Goal: Task Accomplishment & Management: Use online tool/utility

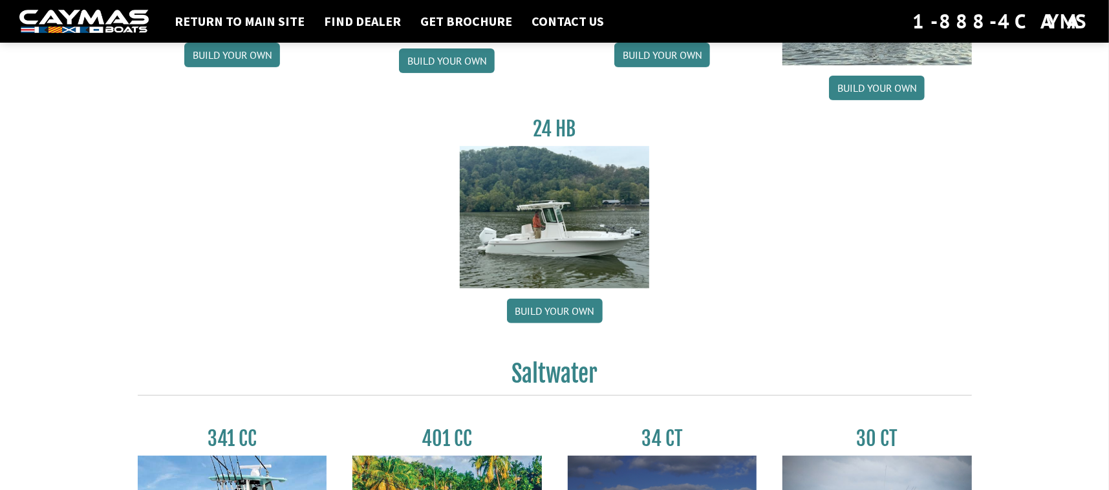
scroll to position [275, 0]
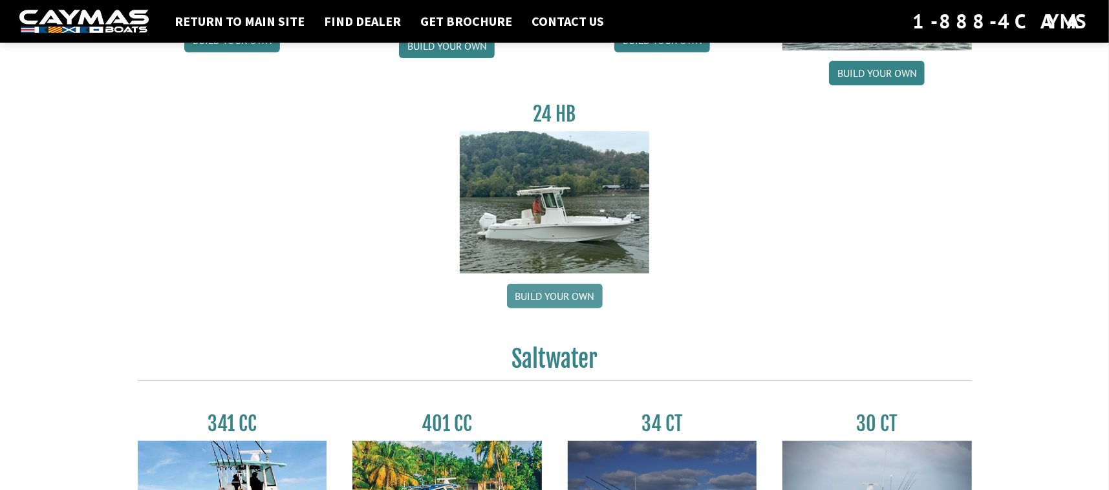
click at [557, 299] on link "Build your own" at bounding box center [555, 296] width 96 height 25
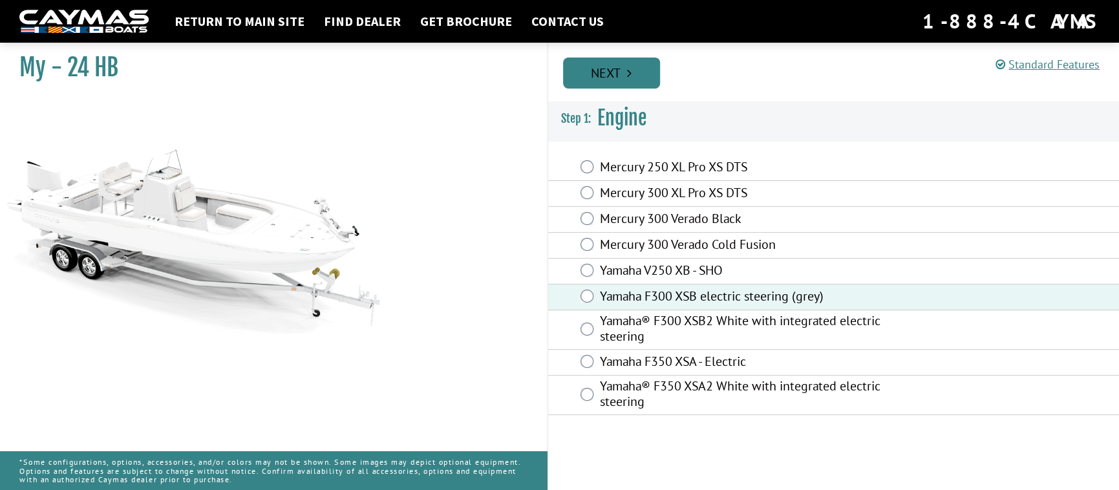
click at [622, 70] on link "Next" at bounding box center [611, 73] width 97 height 31
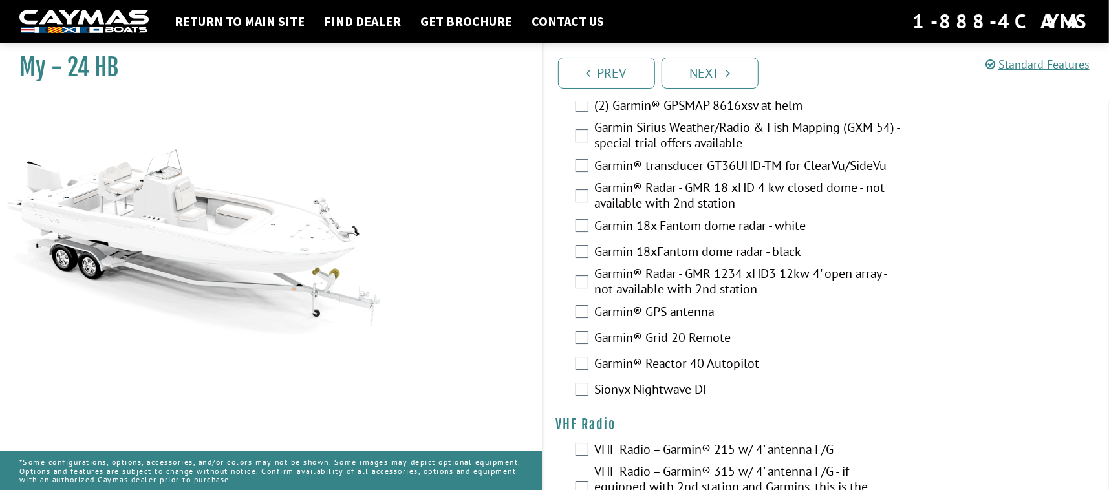
scroll to position [3133, 0]
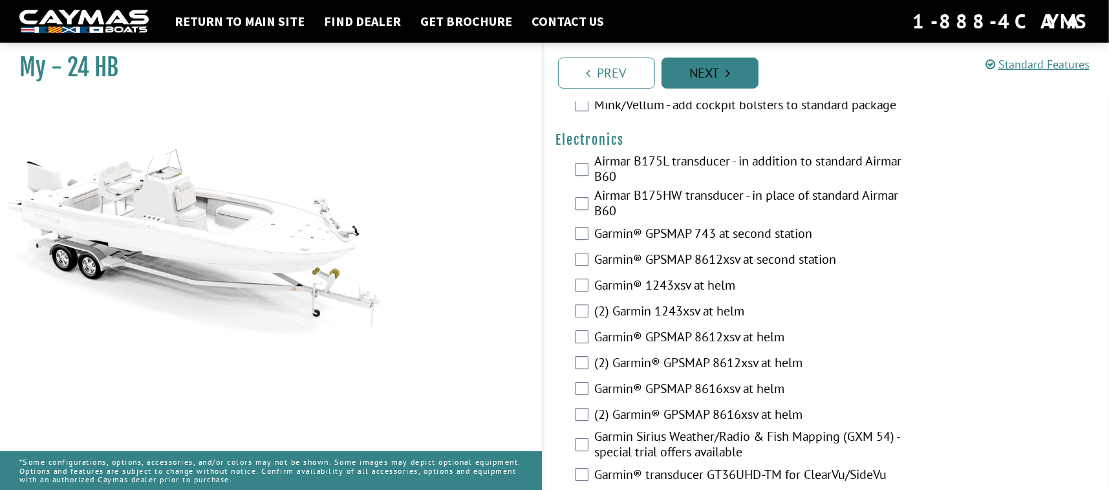
click at [718, 70] on link "Next" at bounding box center [710, 73] width 97 height 31
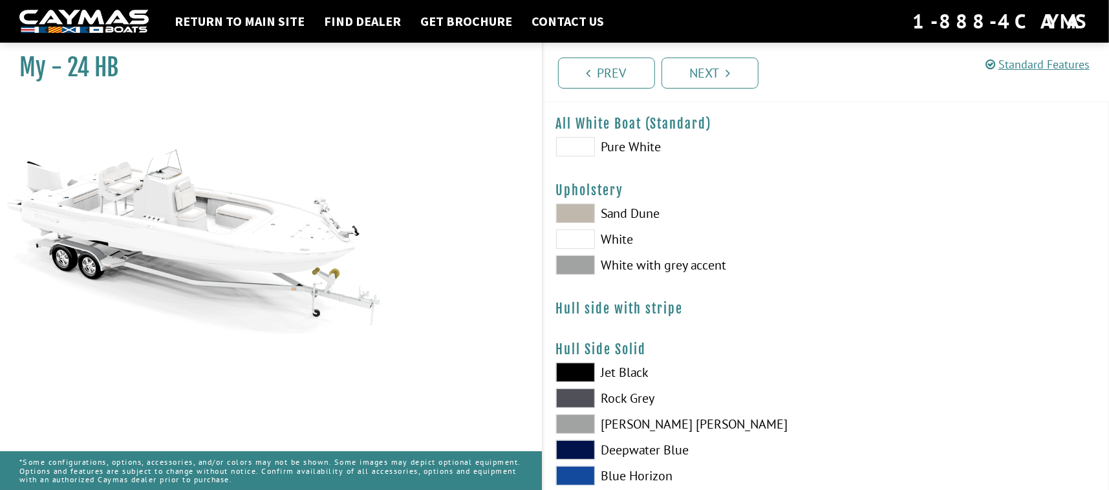
scroll to position [0, 0]
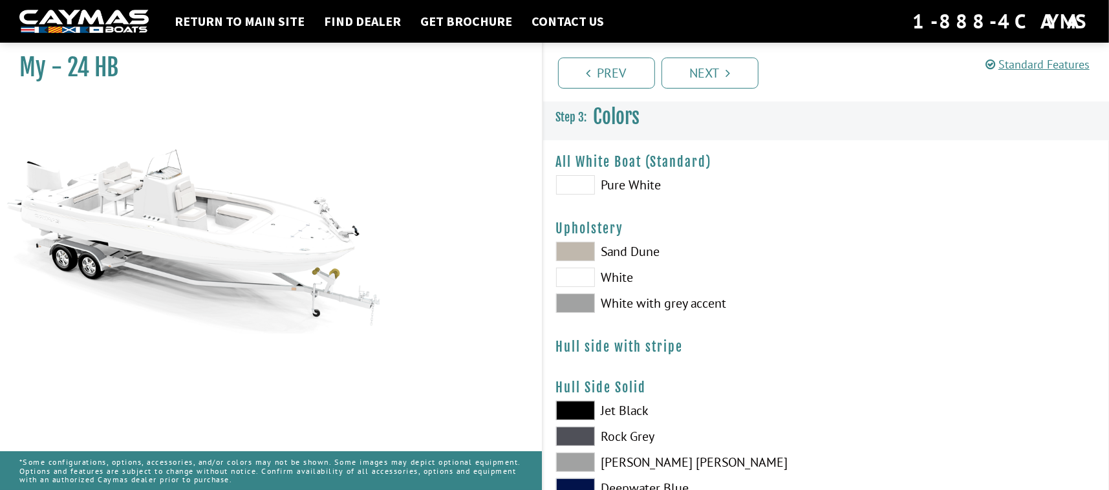
click at [582, 248] on span at bounding box center [575, 251] width 39 height 19
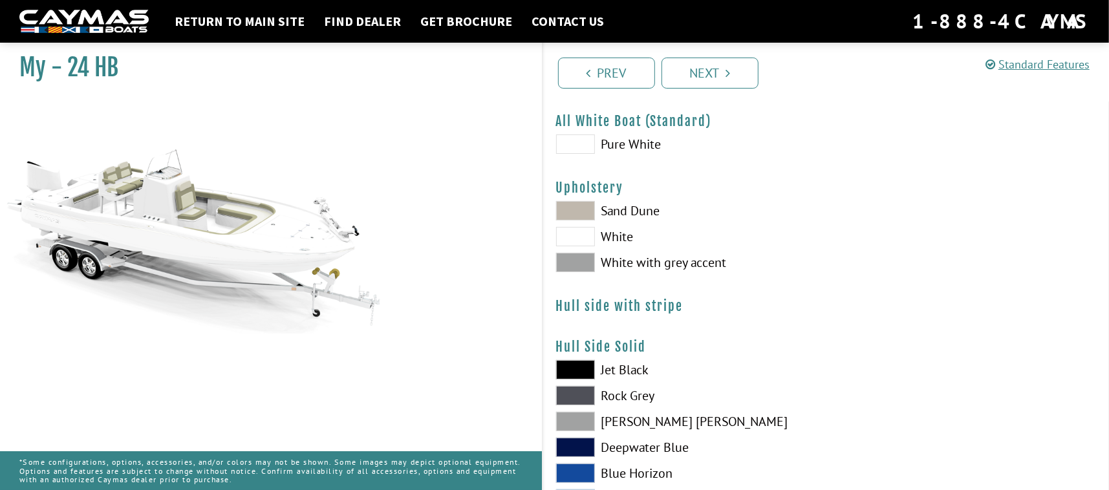
scroll to position [65, 0]
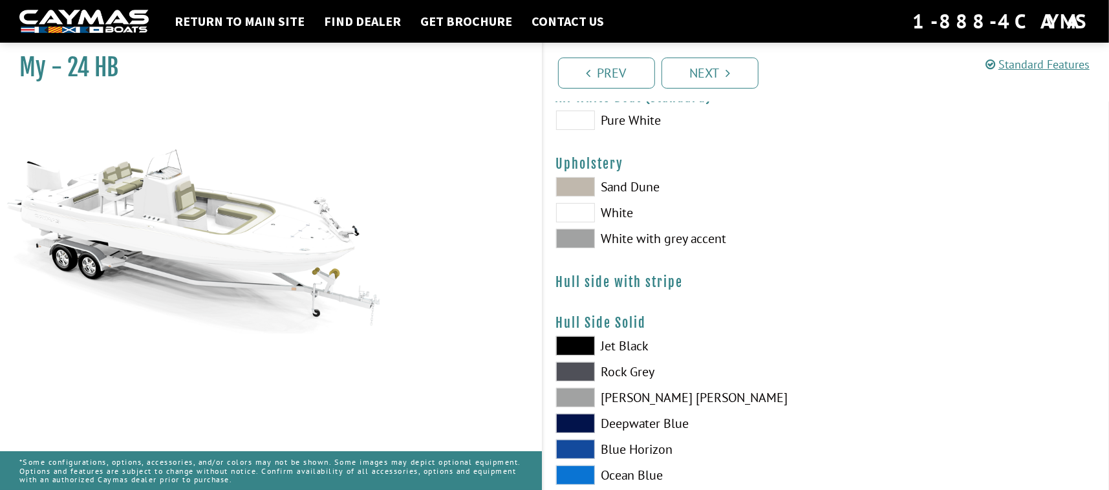
click at [573, 235] on span at bounding box center [575, 238] width 39 height 19
click at [577, 188] on span at bounding box center [575, 186] width 39 height 19
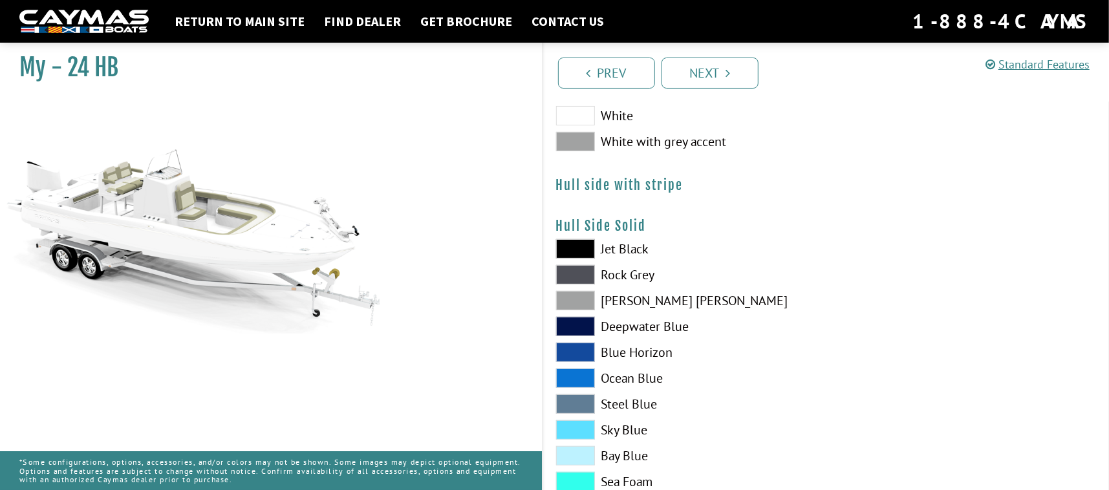
scroll to position [194, 0]
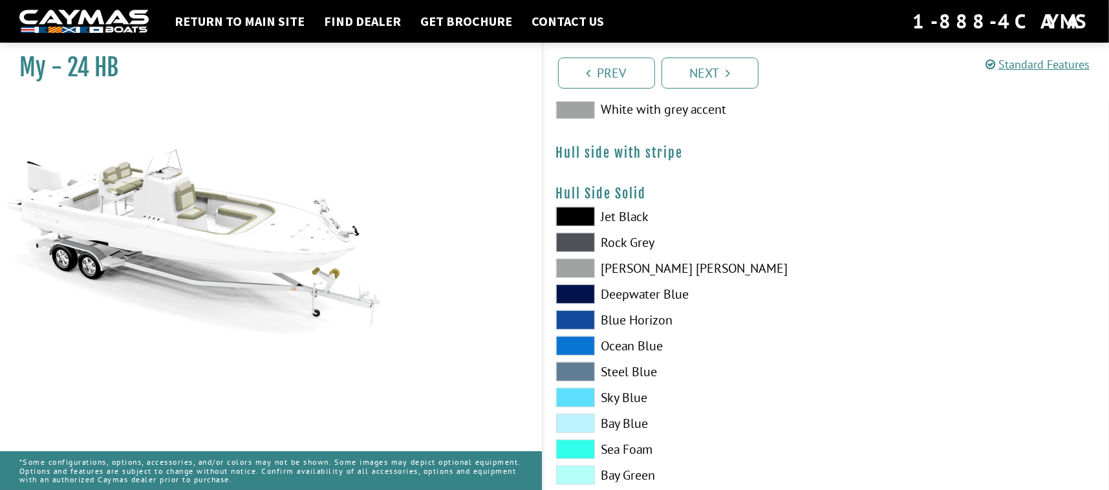
click at [579, 341] on span at bounding box center [575, 345] width 39 height 19
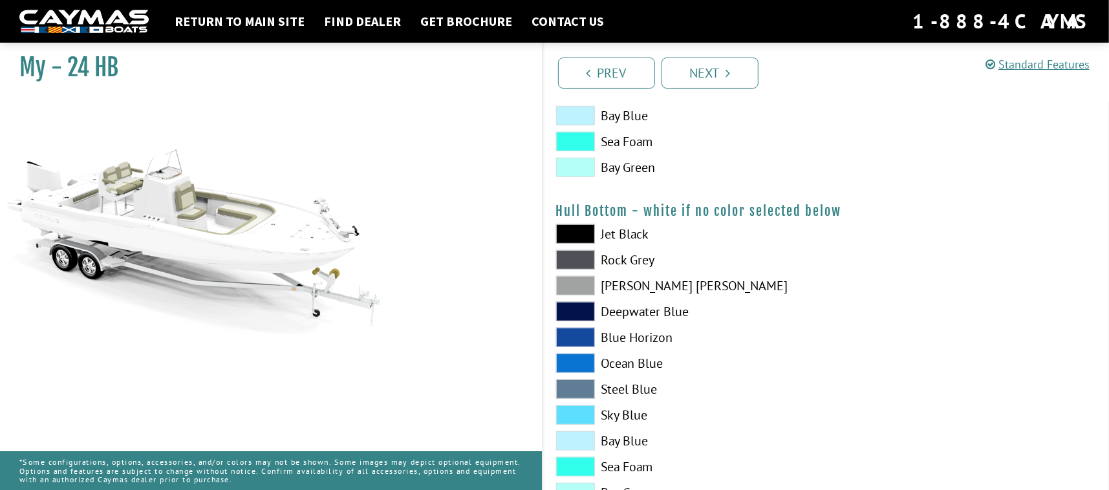
scroll to position [517, 0]
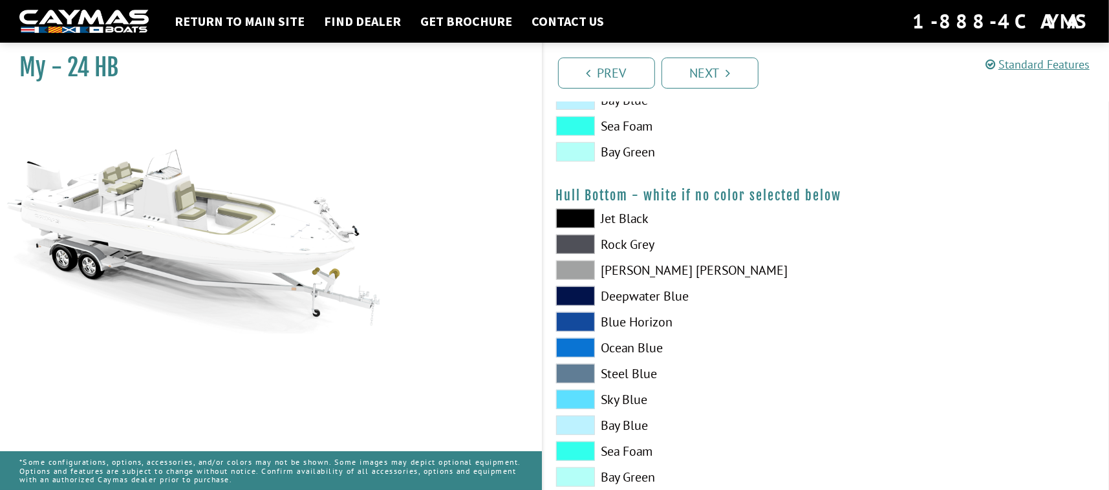
click at [579, 348] on span at bounding box center [575, 347] width 39 height 19
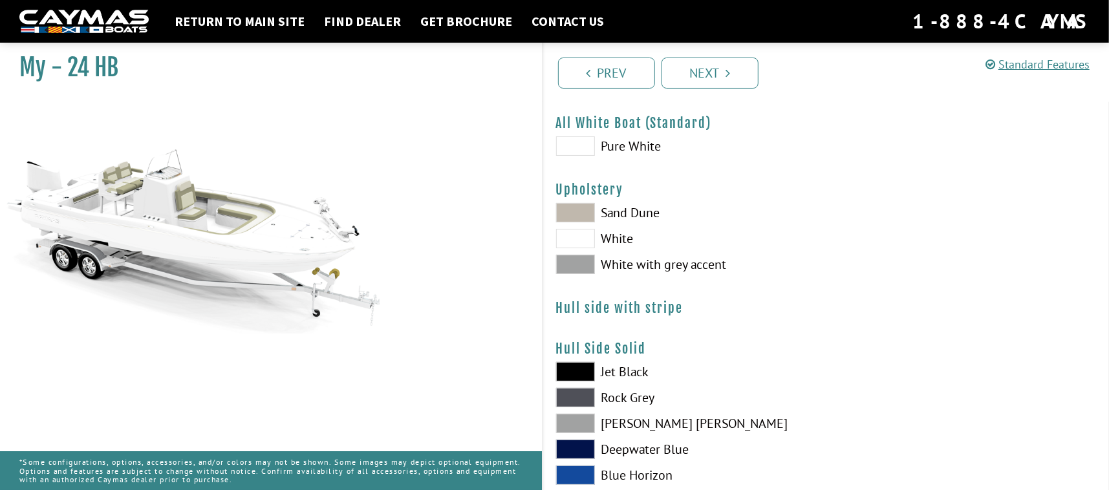
scroll to position [14, 0]
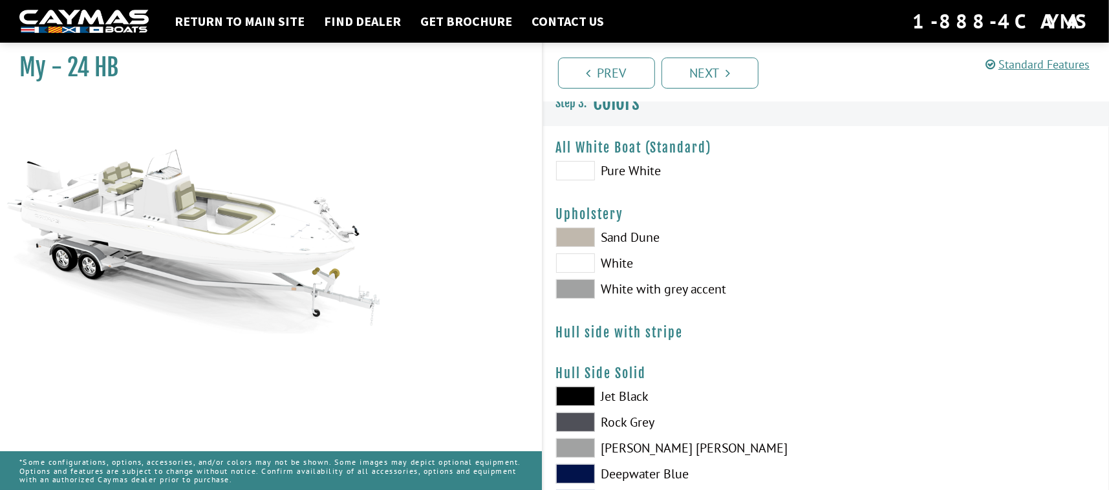
click at [582, 170] on span at bounding box center [575, 170] width 39 height 19
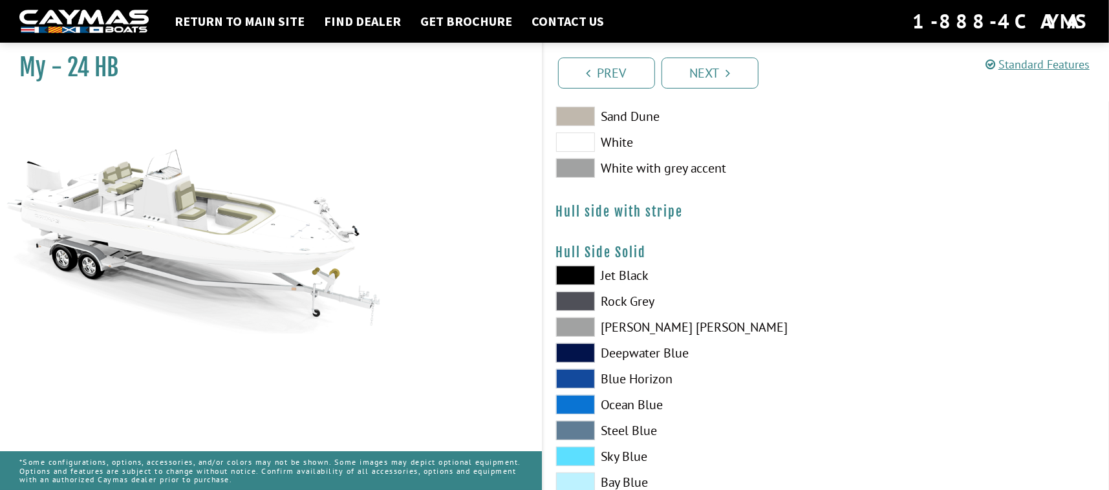
scroll to position [144, 0]
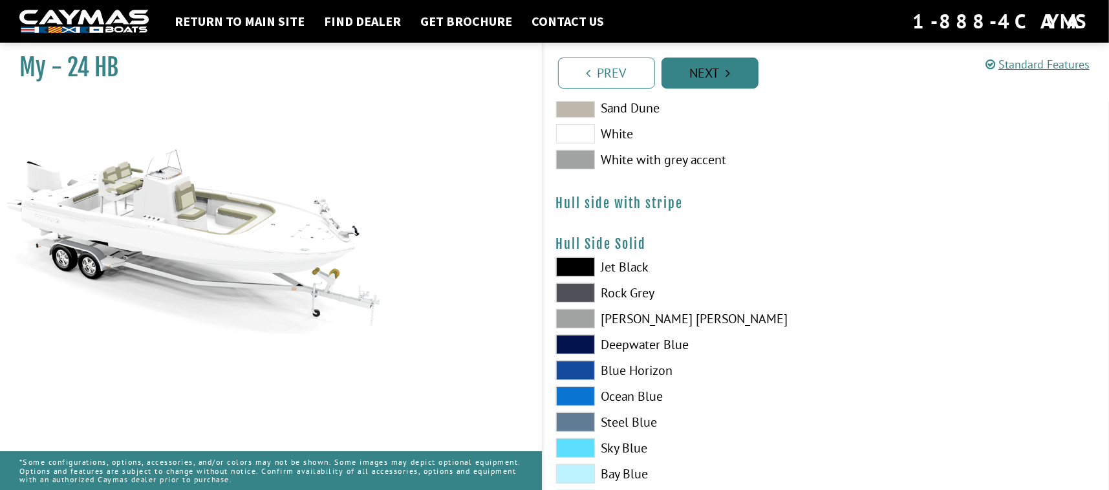
click at [704, 65] on link "Next" at bounding box center [710, 73] width 97 height 31
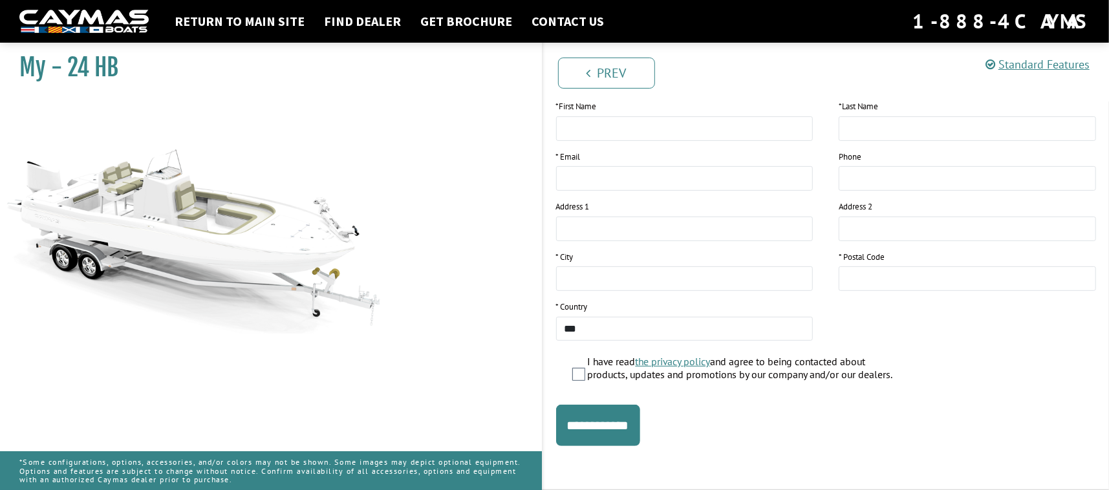
scroll to position [0, 0]
